Goal: Task Accomplishment & Management: Manage account settings

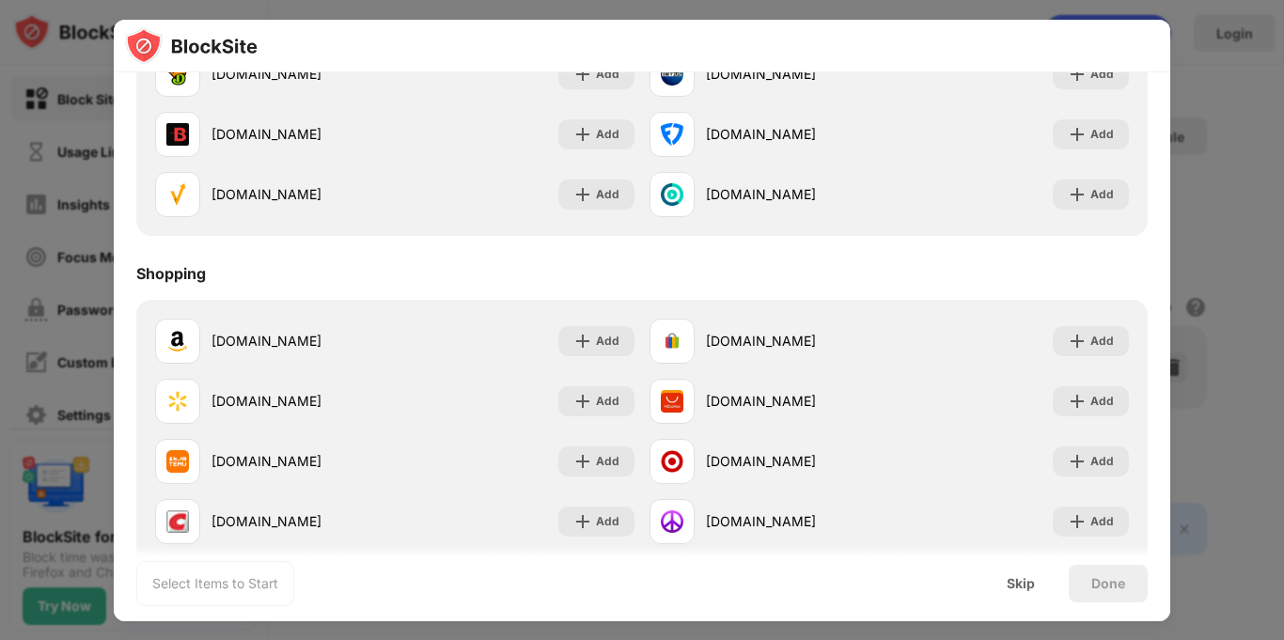
scroll to position [2024, 0]
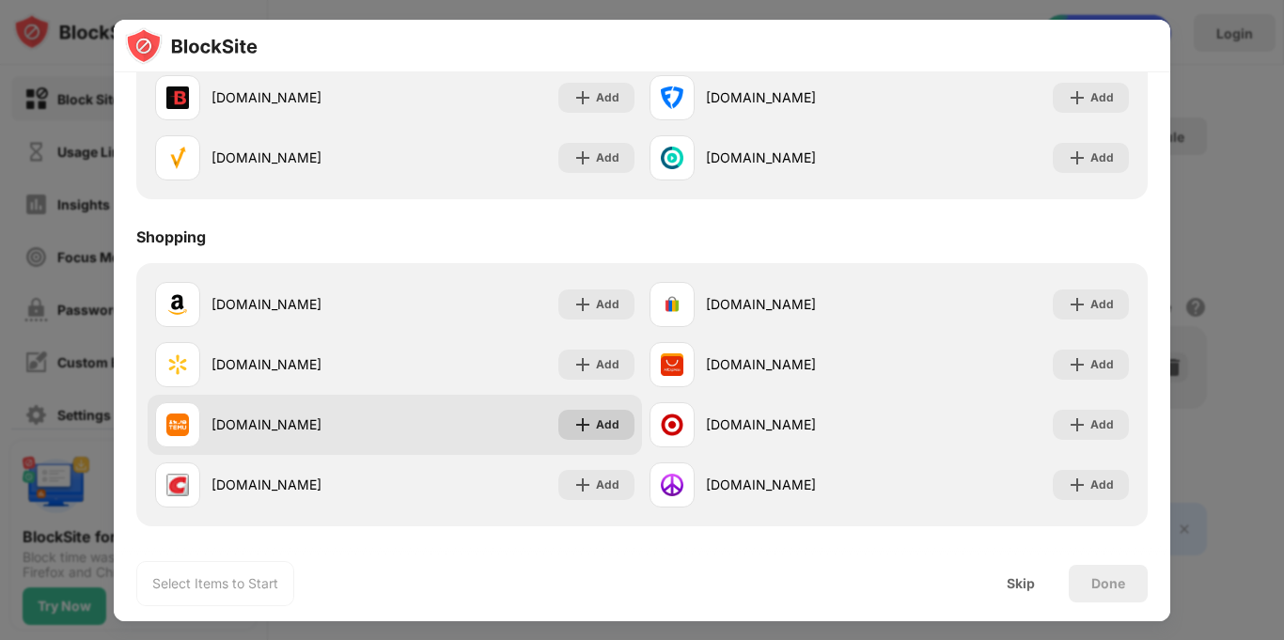
click at [599, 426] on div "Add" at bounding box center [608, 425] width 24 height 19
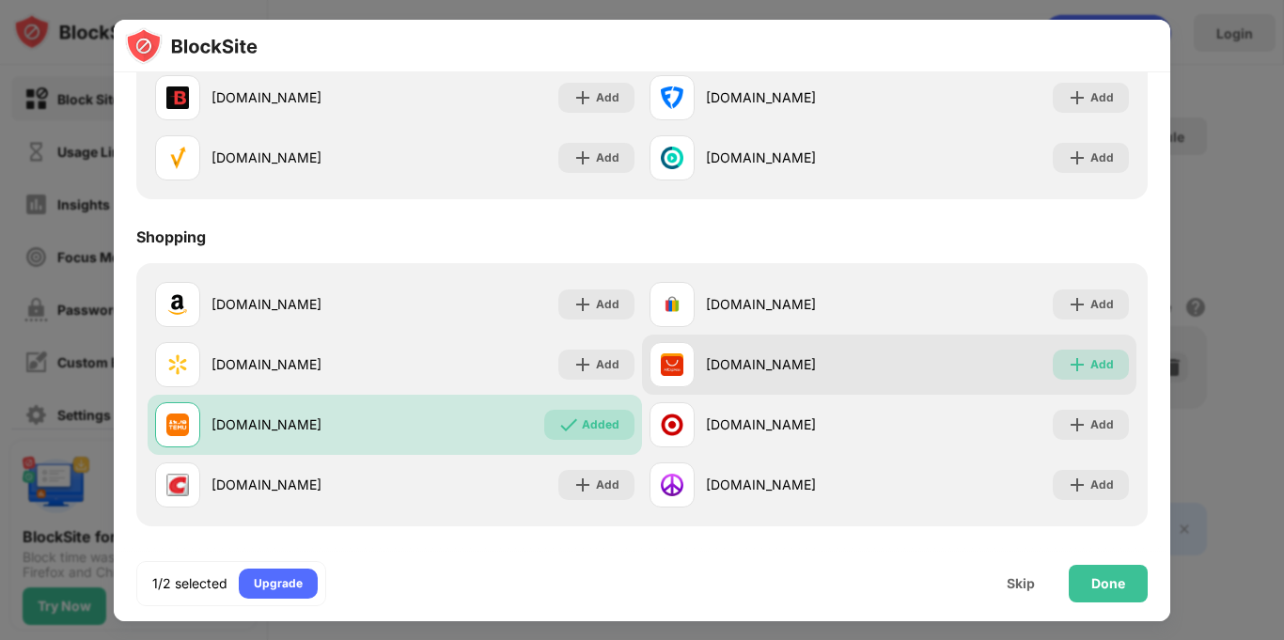
click at [1102, 368] on div "Add" at bounding box center [1103, 364] width 24 height 19
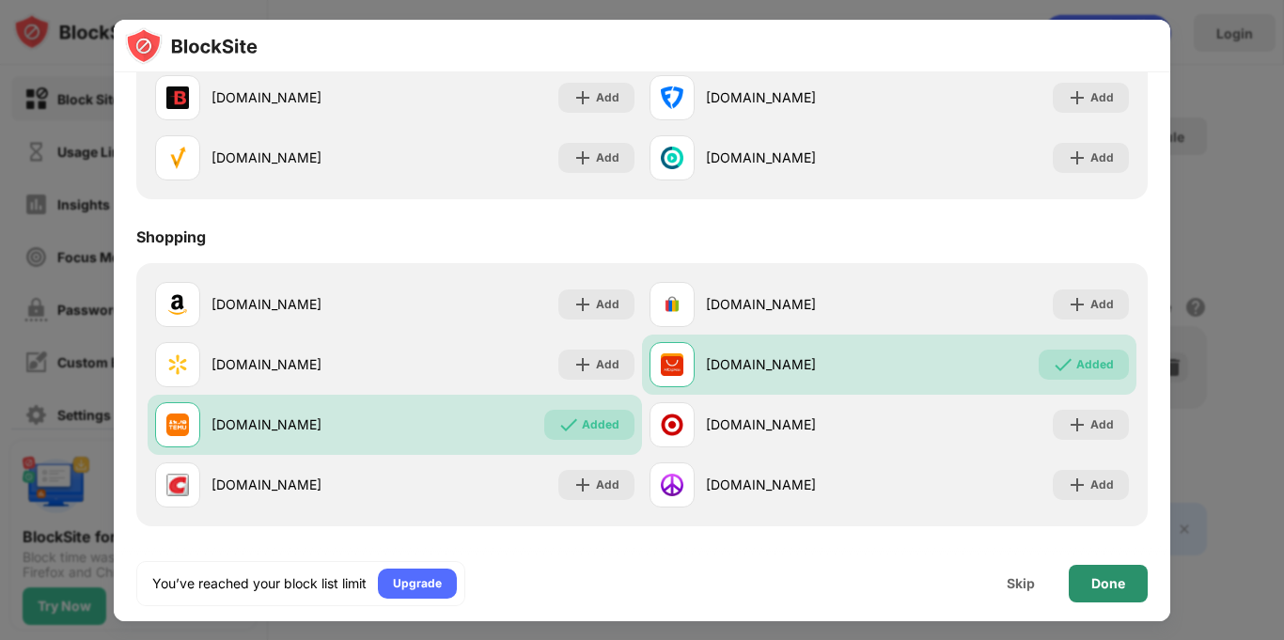
click at [1122, 579] on div "Done" at bounding box center [1108, 583] width 34 height 15
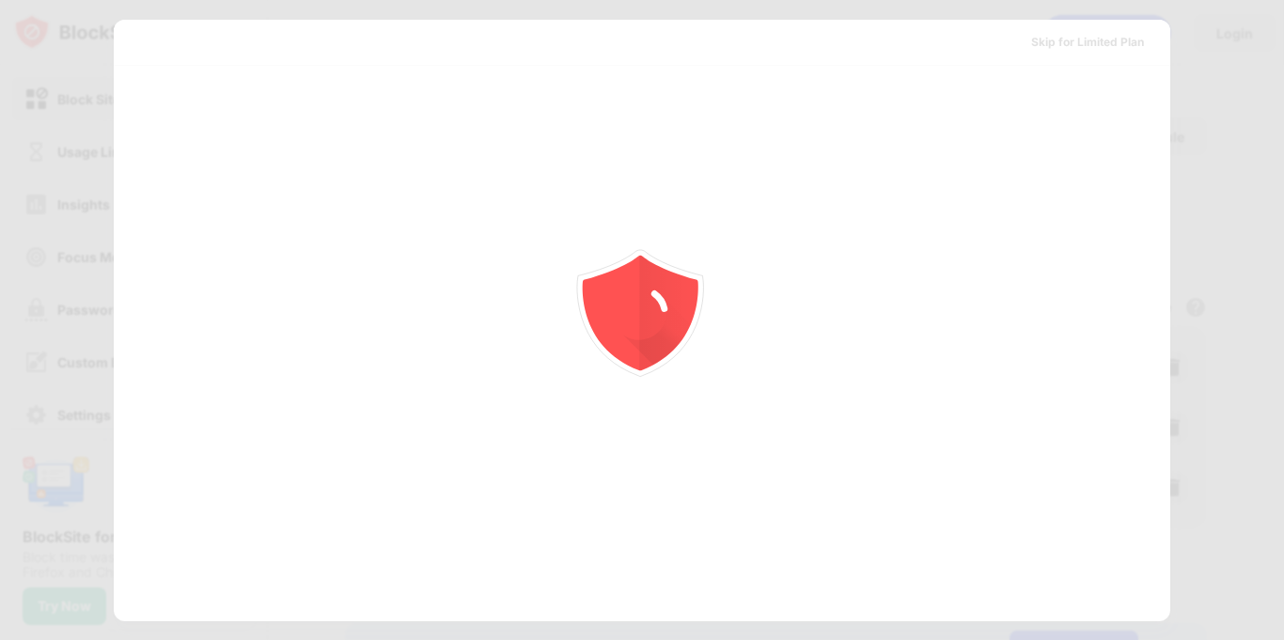
scroll to position [0, 0]
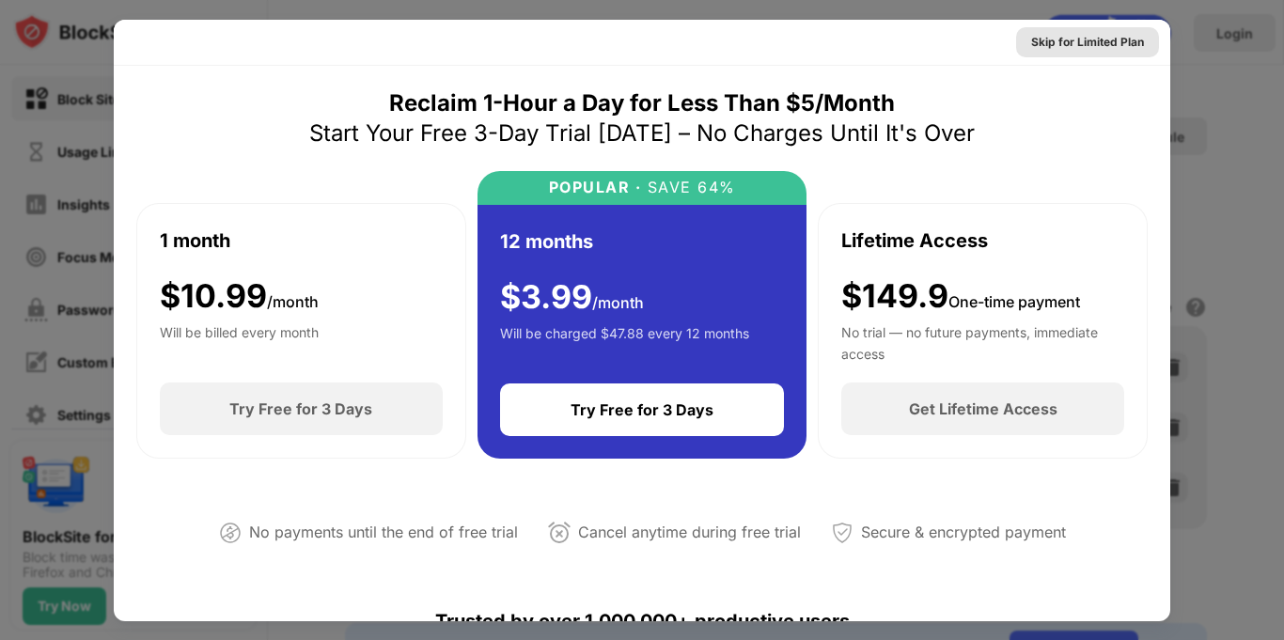
click at [1114, 39] on div "Skip for Limited Plan" at bounding box center [1087, 42] width 113 height 19
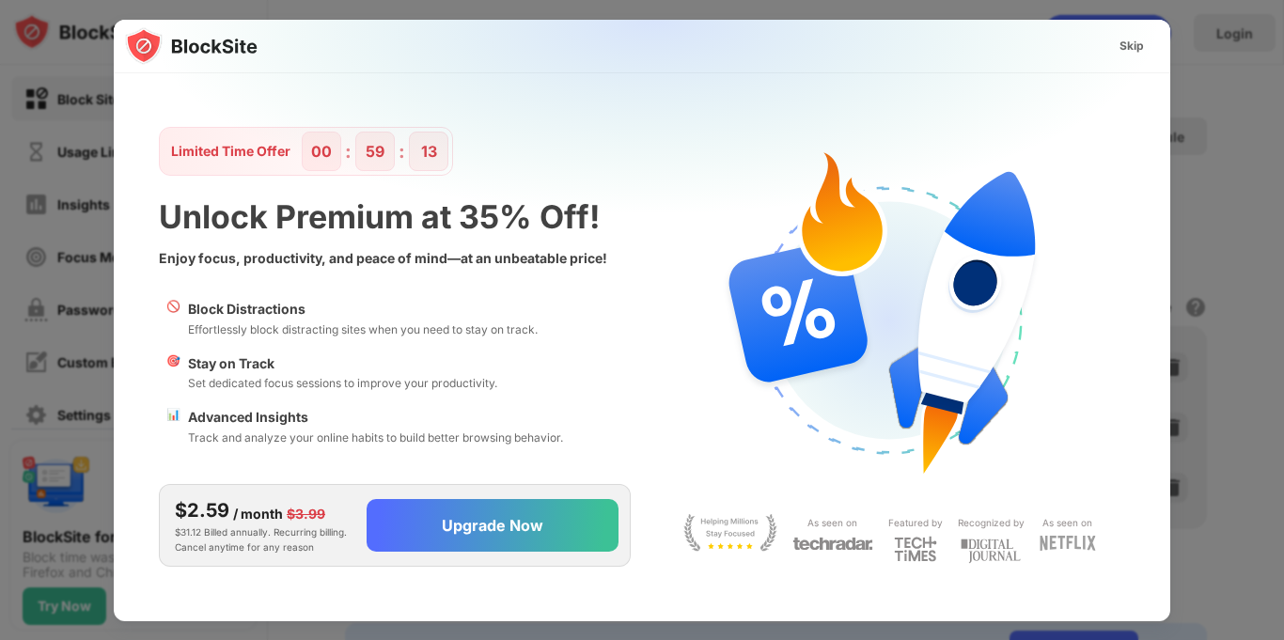
click at [1135, 52] on div "Skip" at bounding box center [1132, 46] width 24 height 19
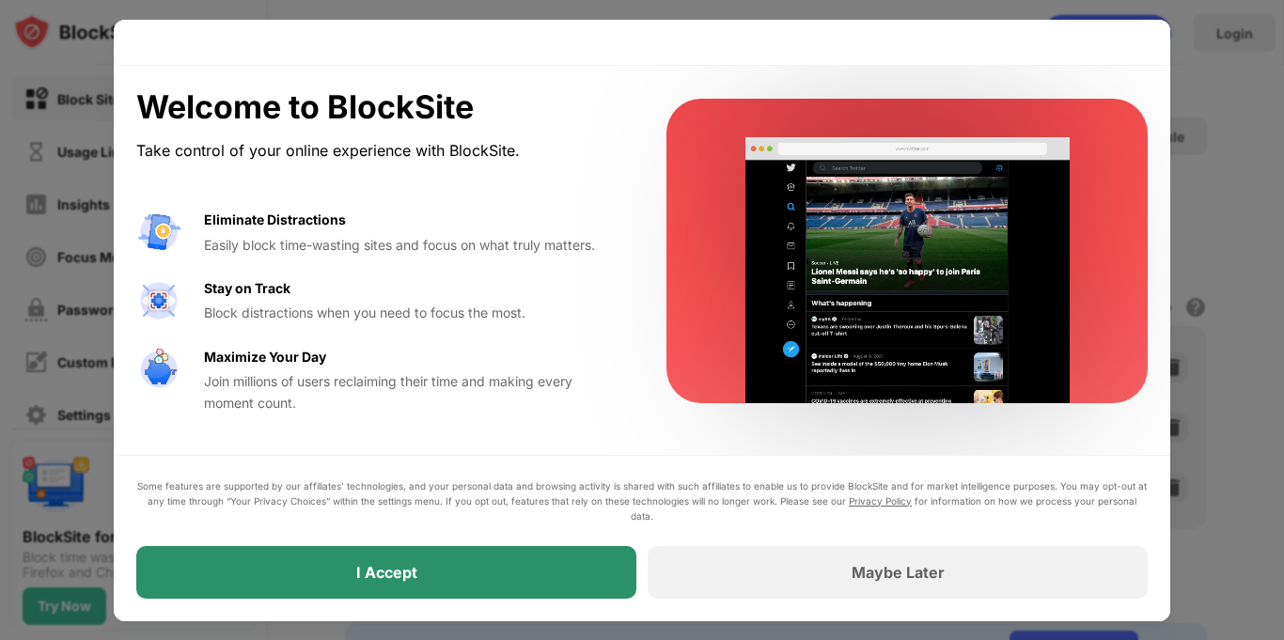
click at [535, 579] on div "I Accept" at bounding box center [386, 572] width 500 height 53
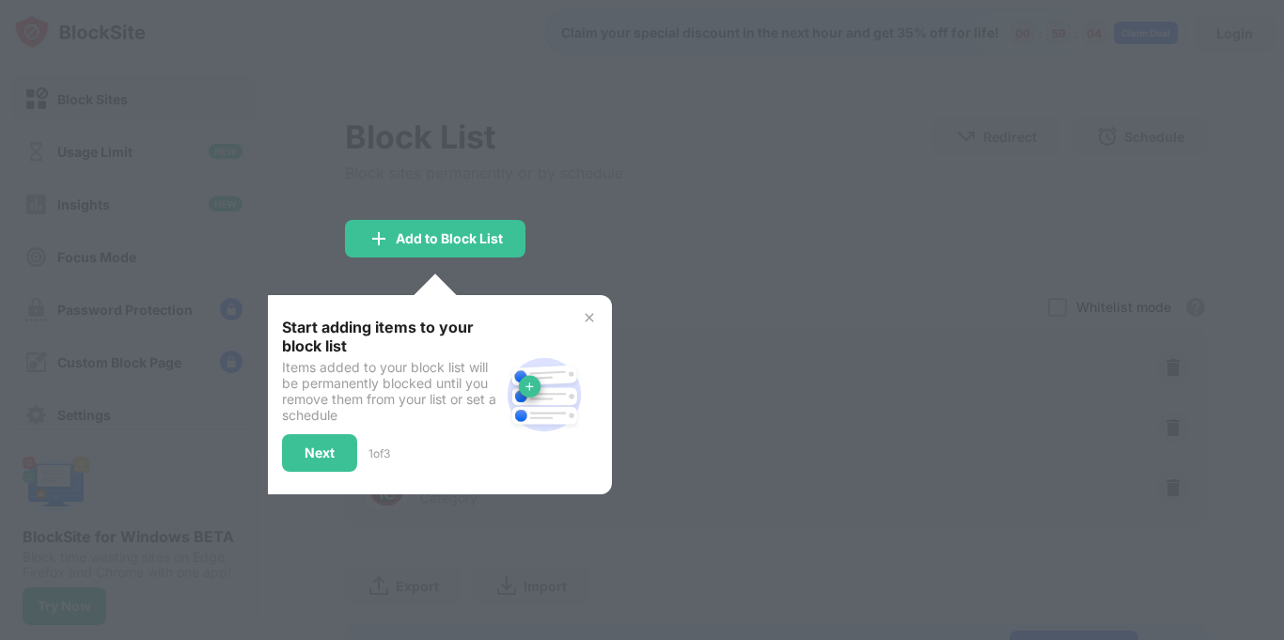
click at [586, 306] on div "Start adding items to your block list Items added to your block list will be pe…" at bounding box center [435, 394] width 353 height 199
click at [588, 311] on img at bounding box center [589, 317] width 15 height 15
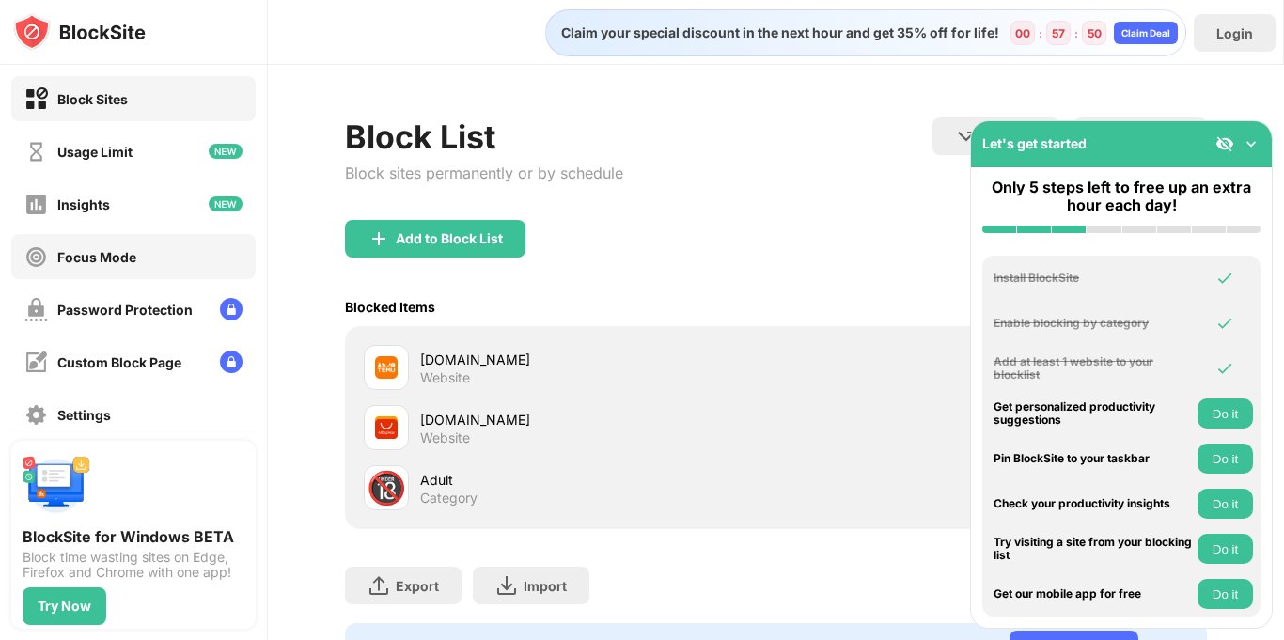
click at [109, 269] on div "Focus Mode" at bounding box center [133, 256] width 244 height 45
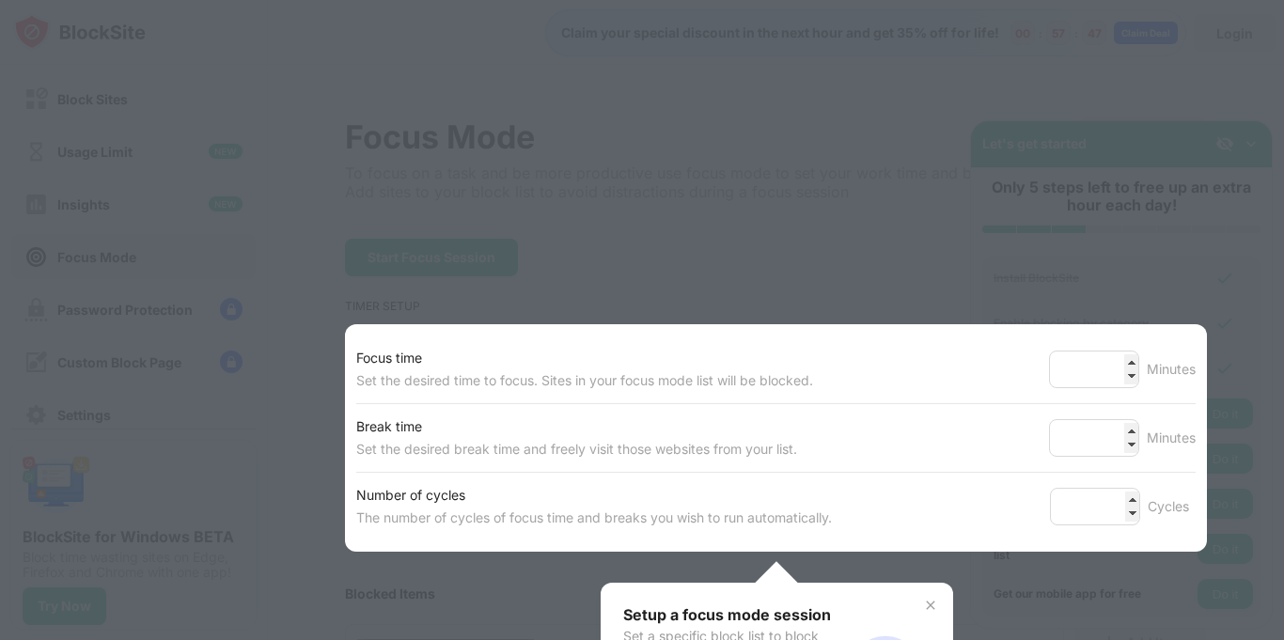
click at [924, 604] on img at bounding box center [930, 605] width 15 height 15
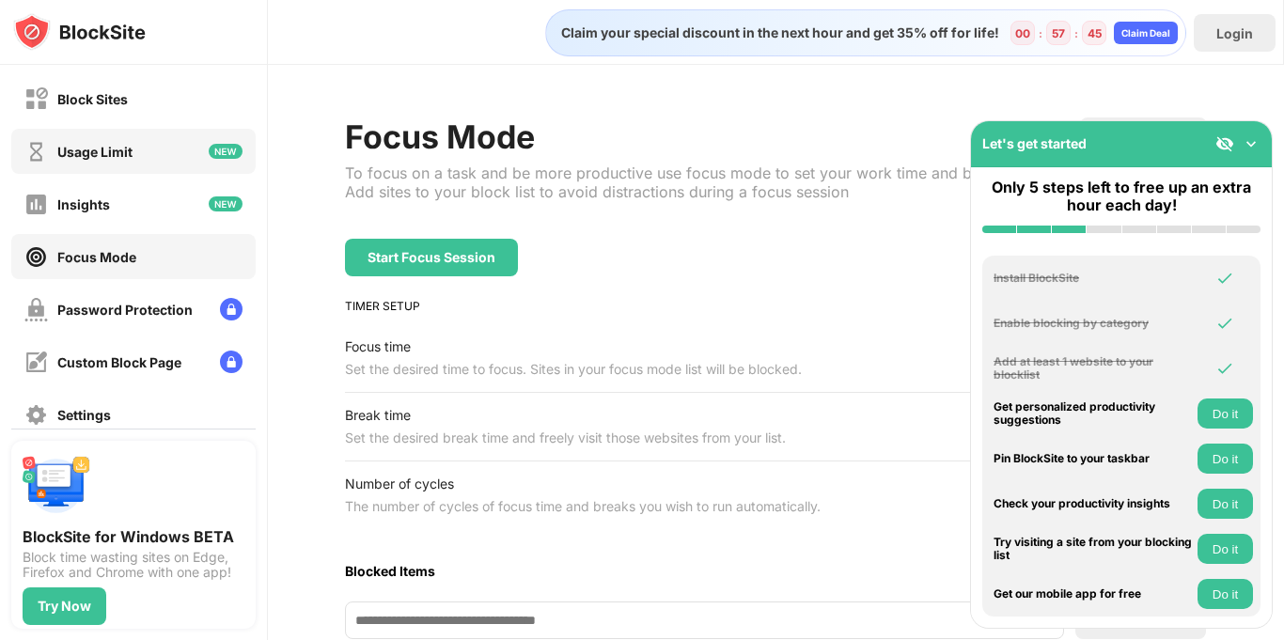
click at [136, 150] on div "Usage Limit" at bounding box center [133, 151] width 244 height 45
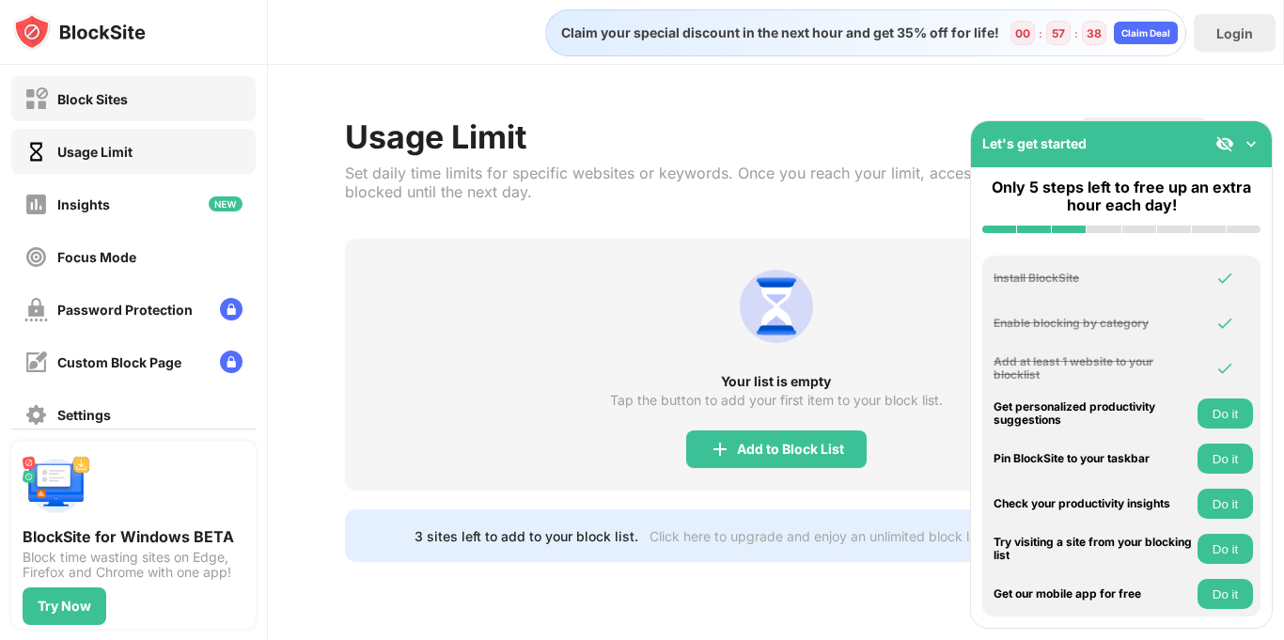
click at [81, 84] on div "Block Sites" at bounding box center [133, 98] width 244 height 45
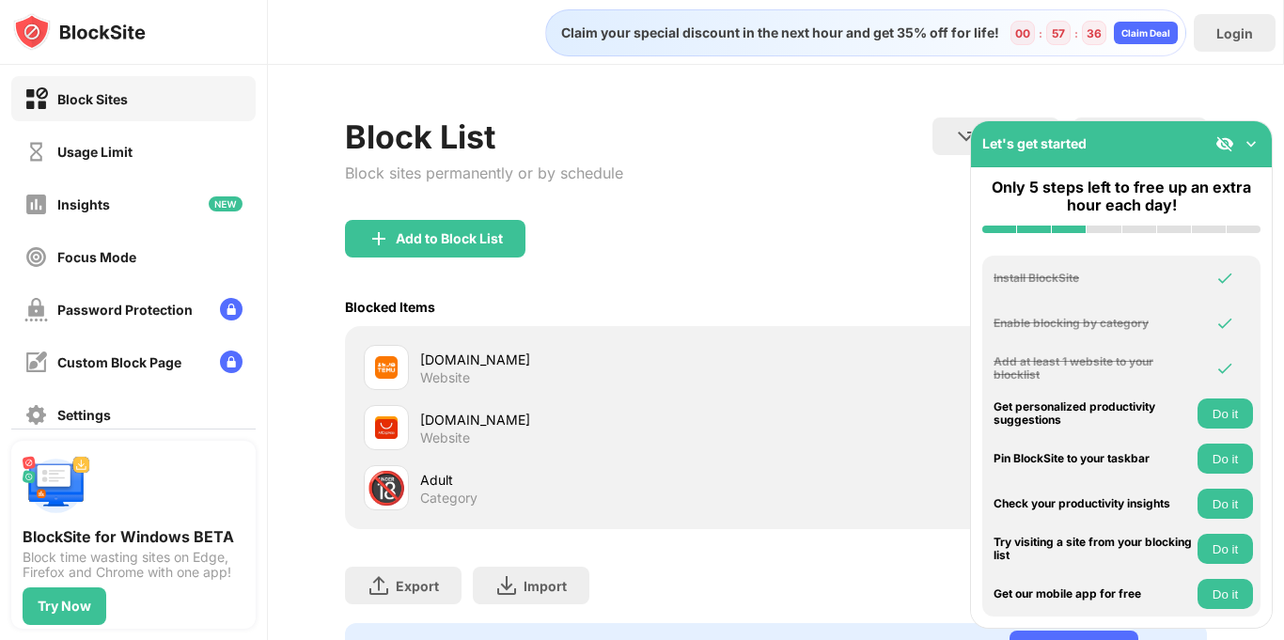
scroll to position [88, 0]
